Goal: Information Seeking & Learning: Understand process/instructions

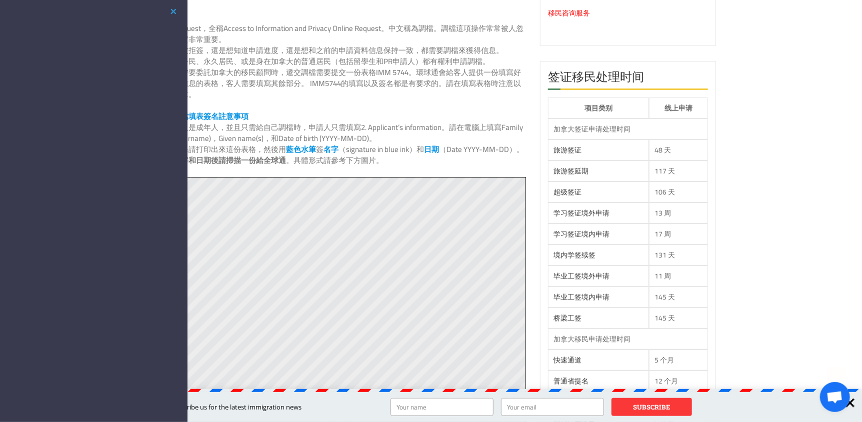
scroll to position [300, 0]
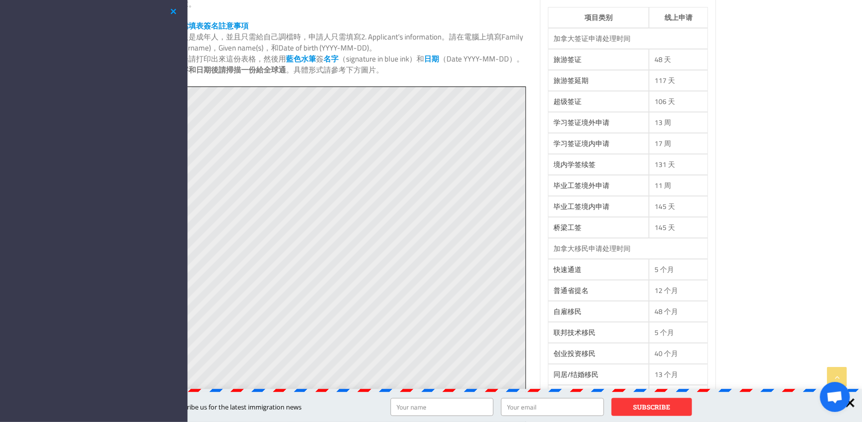
click at [174, 8] on button "button" at bounding box center [174, 12] width 12 height 13
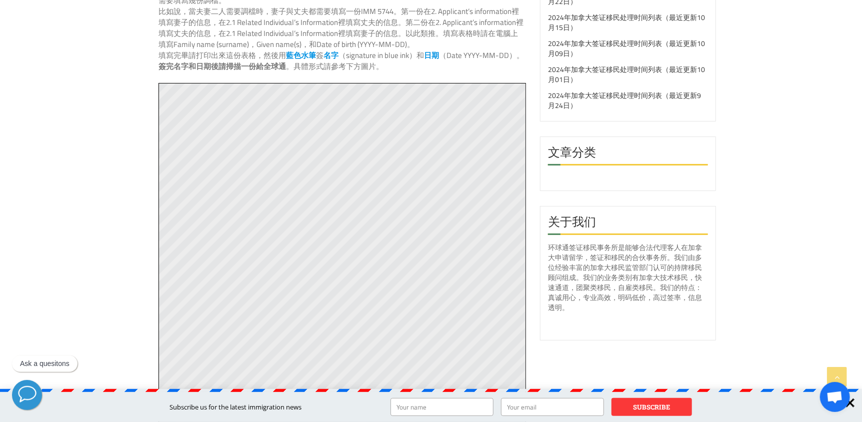
scroll to position [850, 0]
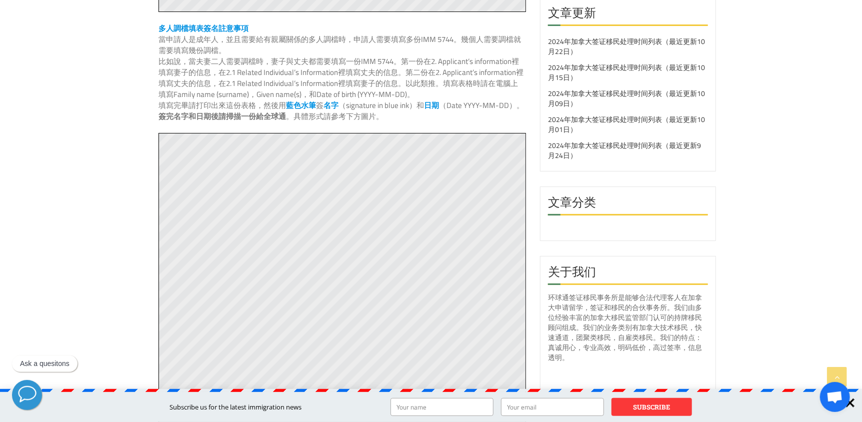
drag, startPoint x: 275, startPoint y: 41, endPoint x: 434, endPoint y: 45, distance: 159.1
click at [434, 45] on p "當申請人是成年人，並且需要給有親屬關係的多人調檔時，申請人需要填寫多份IMM 5744。幾個人需要調檔就需要填寫幾份調檔。" at bounding box center [342, 45] width 367 height 22
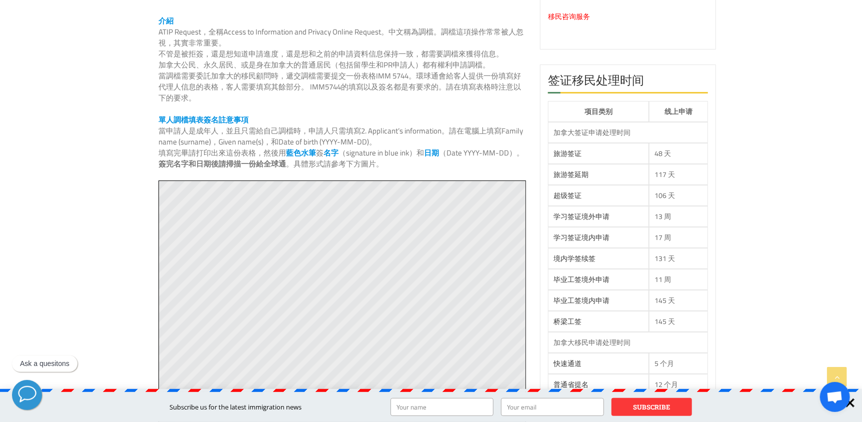
scroll to position [200, 0]
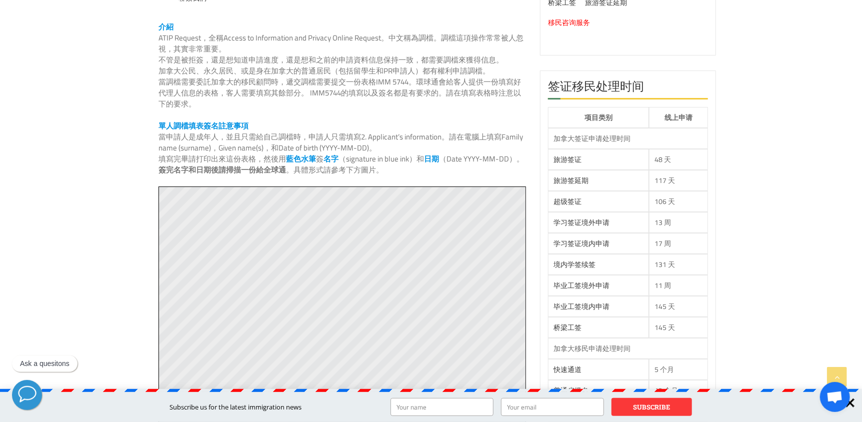
drag, startPoint x: 255, startPoint y: 136, endPoint x: 406, endPoint y: 139, distance: 150.5
click at [404, 138] on p "當申請人是成年人，並且只需給自己調檔時，申請人只需填寫2. Applicant’s information。請在電腦上填寫Family name (surna…" at bounding box center [342, 143] width 367 height 22
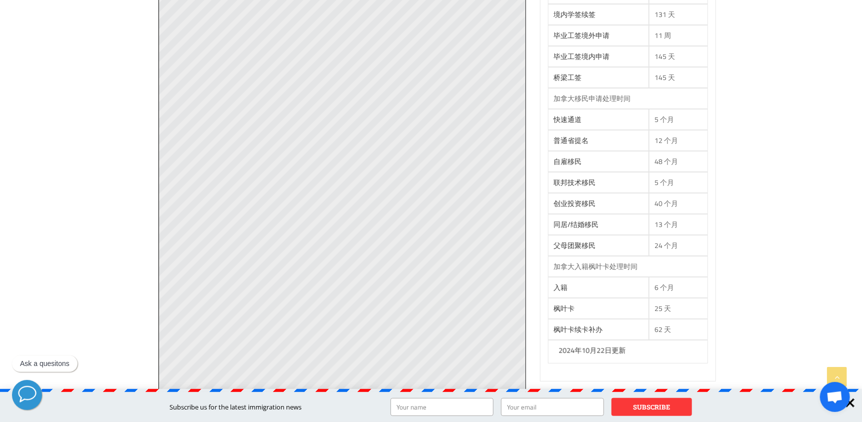
scroll to position [700, 0]
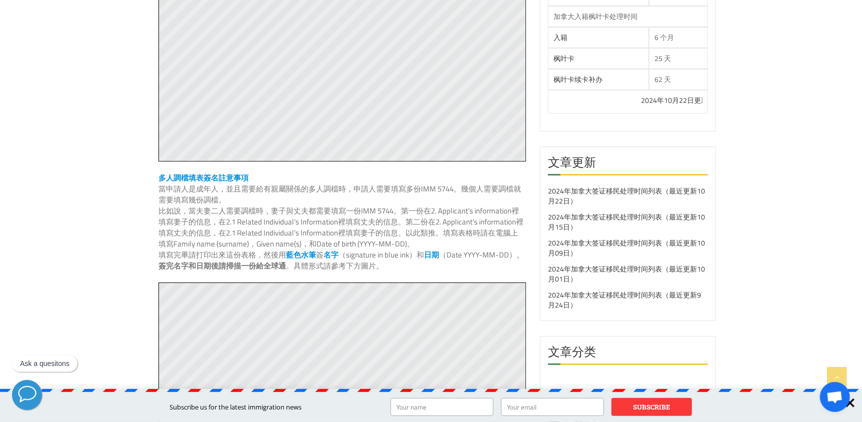
drag, startPoint x: 206, startPoint y: 191, endPoint x: 383, endPoint y: 212, distance: 178.2
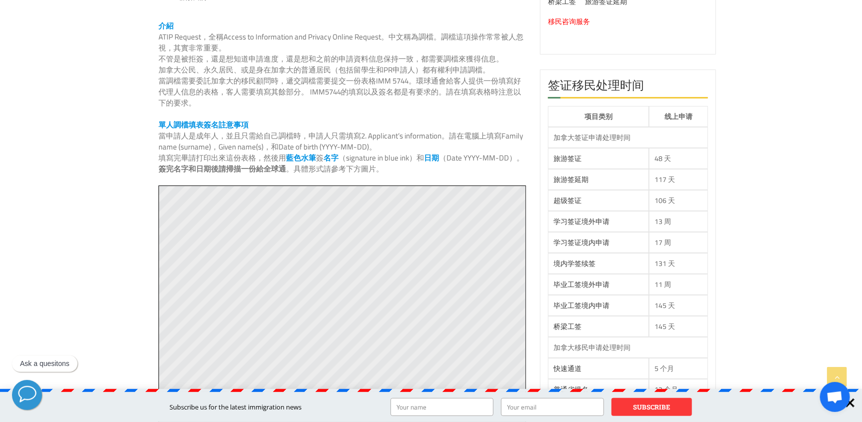
scroll to position [200, 0]
drag, startPoint x: 323, startPoint y: 39, endPoint x: 318, endPoint y: 87, distance: 47.7
drag, startPoint x: 249, startPoint y: 82, endPoint x: 244, endPoint y: 57, distance: 25.5
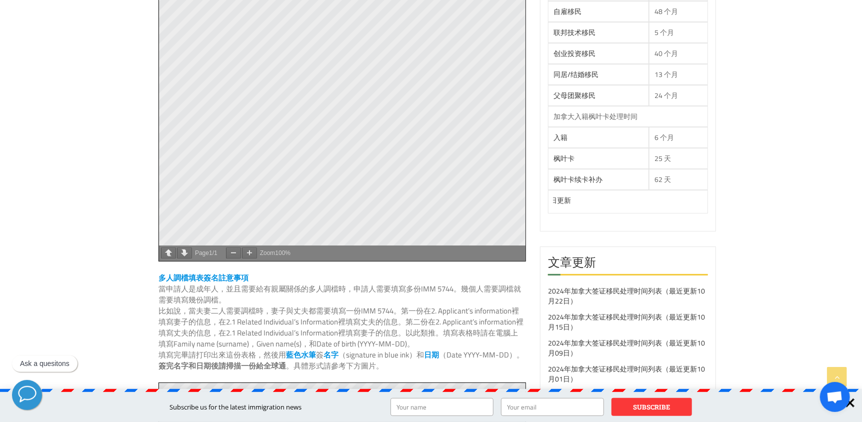
scroll to position [600, 0]
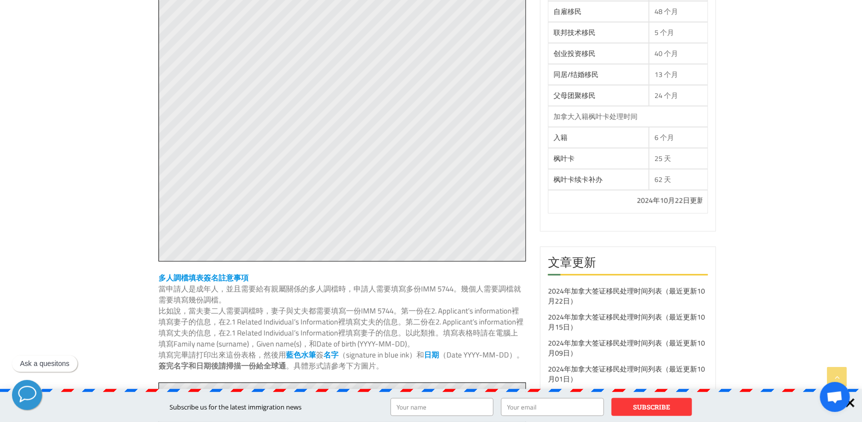
drag, startPoint x: 249, startPoint y: 290, endPoint x: 368, endPoint y: 307, distance: 120.1
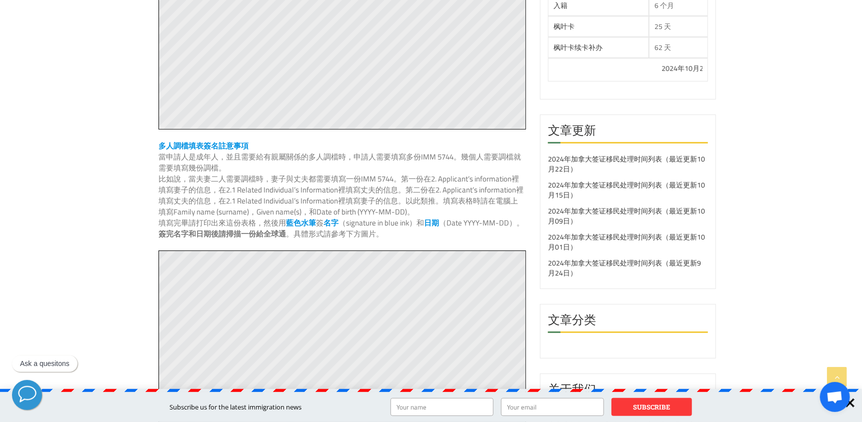
scroll to position [750, 0]
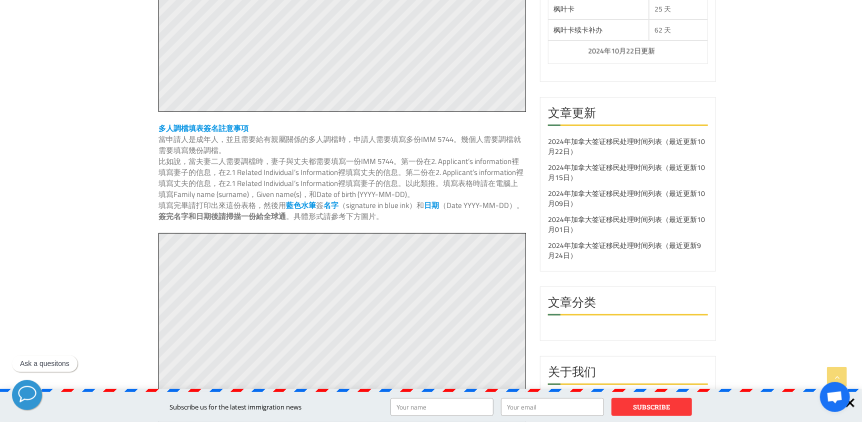
drag, startPoint x: 241, startPoint y: 161, endPoint x: 385, endPoint y: 168, distance: 144.7
click at [382, 165] on p "比如說，當夫妻二人需要調檔時，妻子與丈夫都需要填寫一份IMM 5744。第一份在2. Applicant’s information裡填寫妻子的信息，在2.1…" at bounding box center [342, 178] width 367 height 44
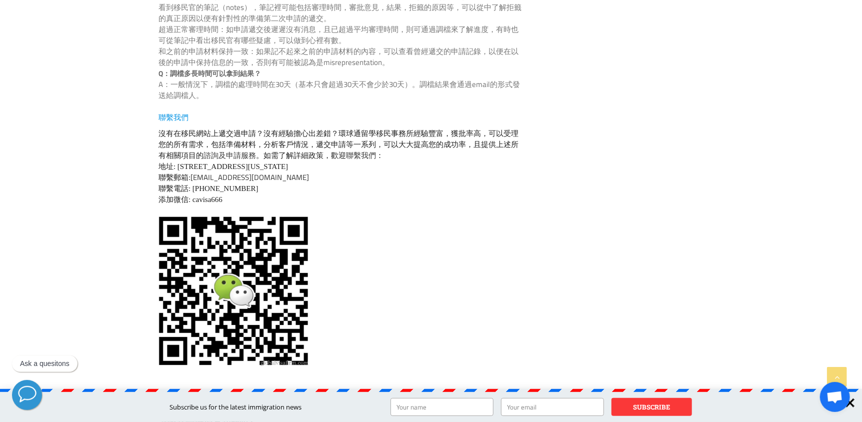
scroll to position [2050, 0]
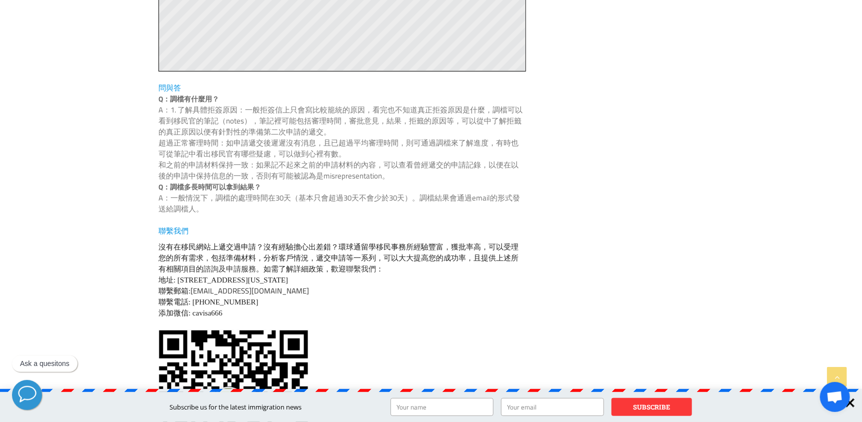
drag, startPoint x: 259, startPoint y: 102, endPoint x: 360, endPoint y: 129, distance: 104.4
click at [340, 129] on p "A：1. 了解具體拒簽原因：一般拒簽信上只會寫比較籠統的原因，看完也不知道真正拒簽原因是什麼，調檔可以看到移民官的筆記（notes），筆記裡可能包括審理時間，…" at bounding box center [342, 143] width 367 height 77
drag, startPoint x: 364, startPoint y: 129, endPoint x: 418, endPoint y: 141, distance: 54.9
click at [415, 138] on p "A：1. 了解具體拒簽原因：一般拒簽信上只會寫比較籠統的原因，看完也不知道真正拒簽原因是什麼，調檔可以看到移民官的筆記（notes），筆記裡可能包括審理時間，…" at bounding box center [342, 143] width 367 height 77
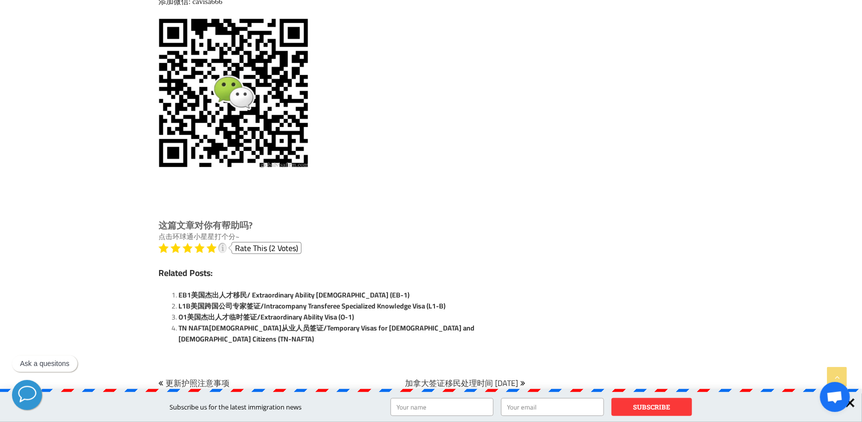
scroll to position [2450, 0]
